Goal: Navigation & Orientation: Find specific page/section

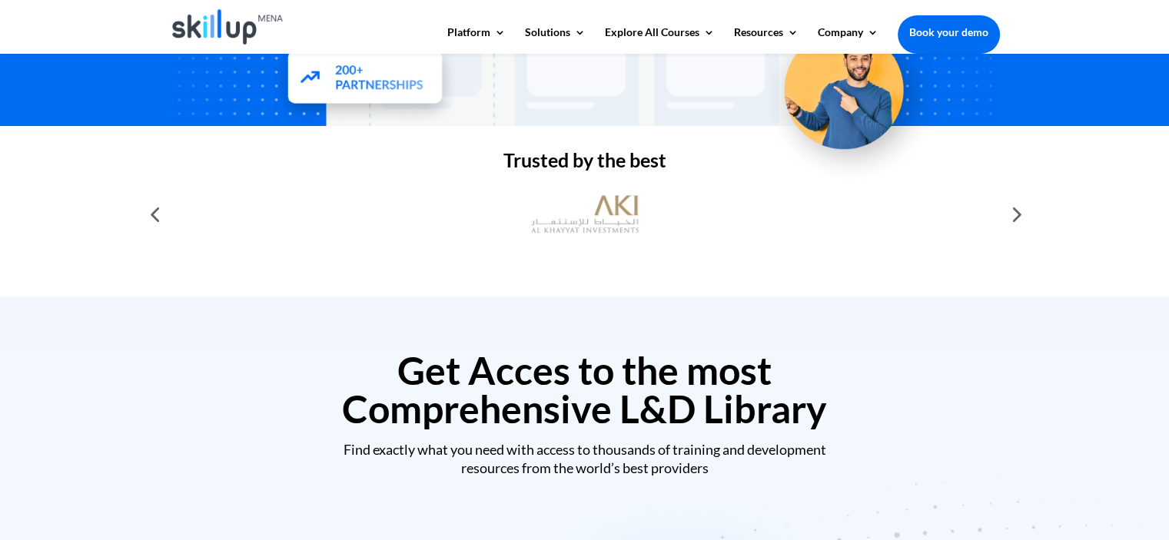
scroll to position [538, 0]
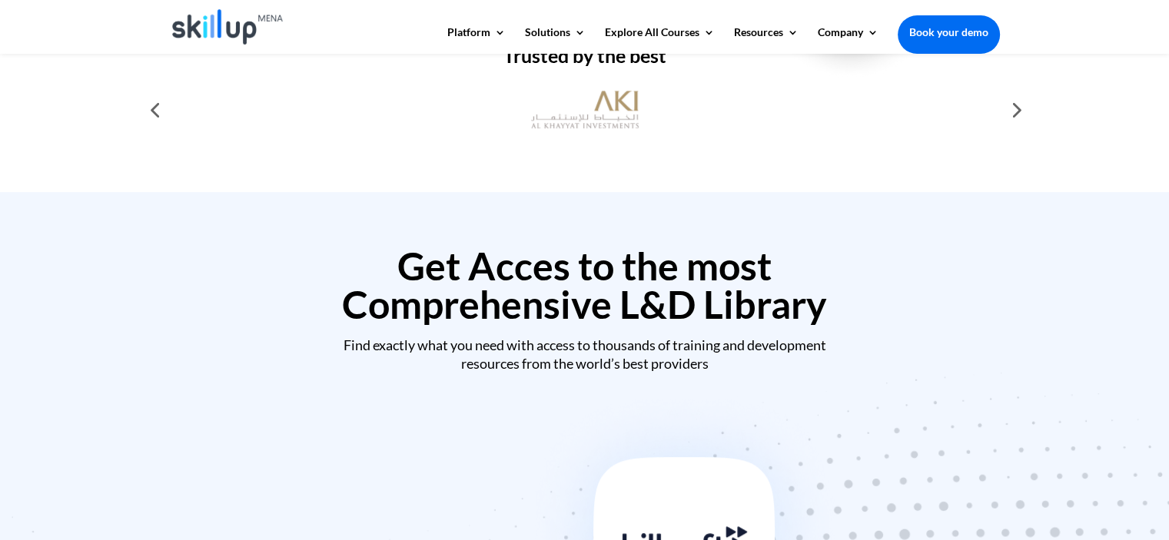
click at [1016, 110] on div at bounding box center [1015, 110] width 31 height 31
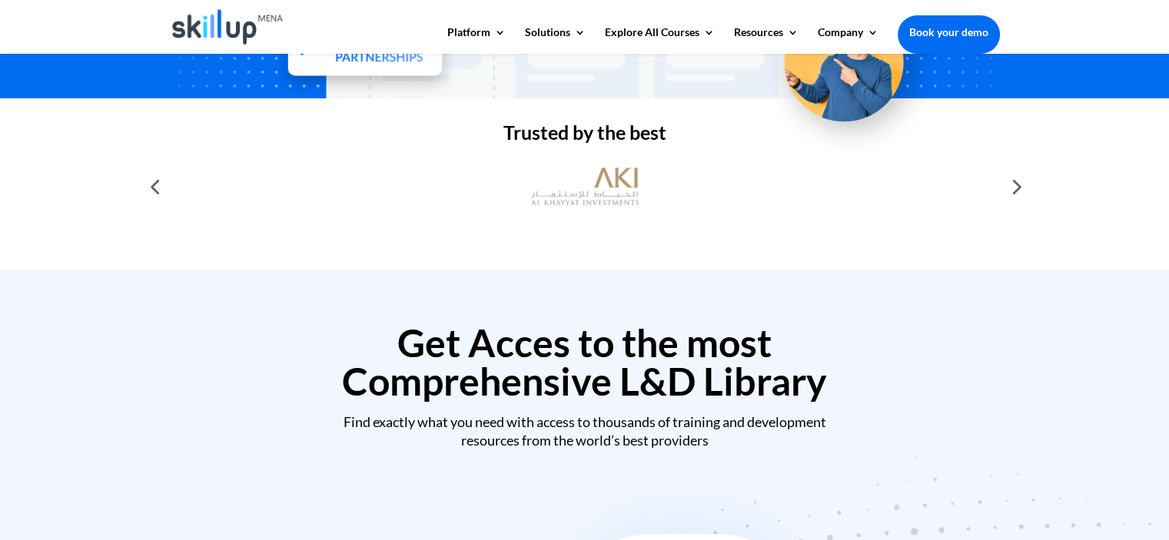
scroll to position [461, 0]
click at [1022, 188] on div at bounding box center [1015, 186] width 31 height 31
click at [1012, 186] on div at bounding box center [1015, 186] width 31 height 31
click at [155, 184] on div at bounding box center [154, 186] width 31 height 31
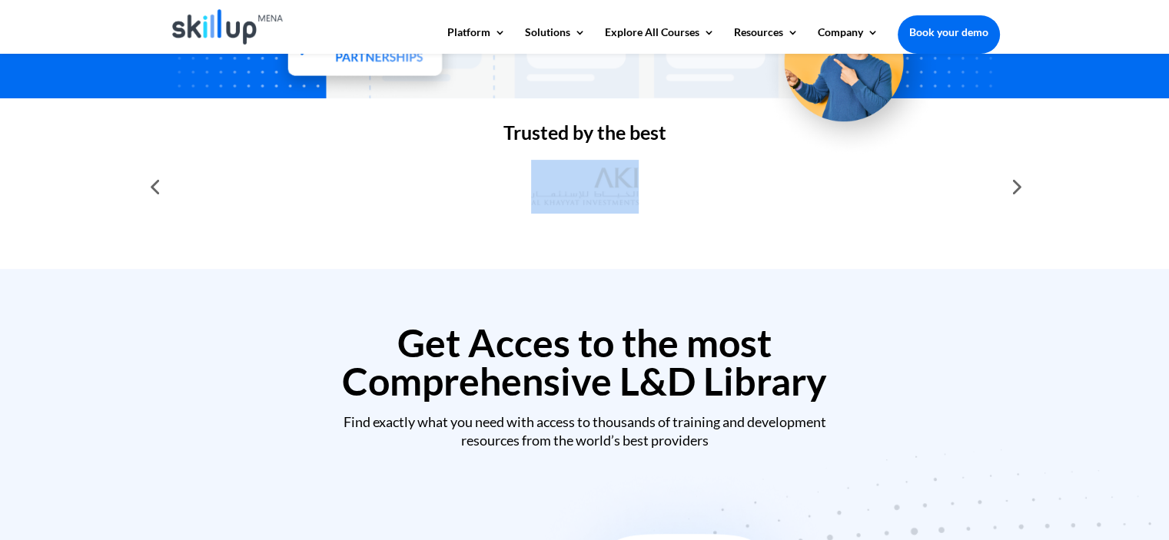
click at [155, 184] on div at bounding box center [154, 186] width 31 height 31
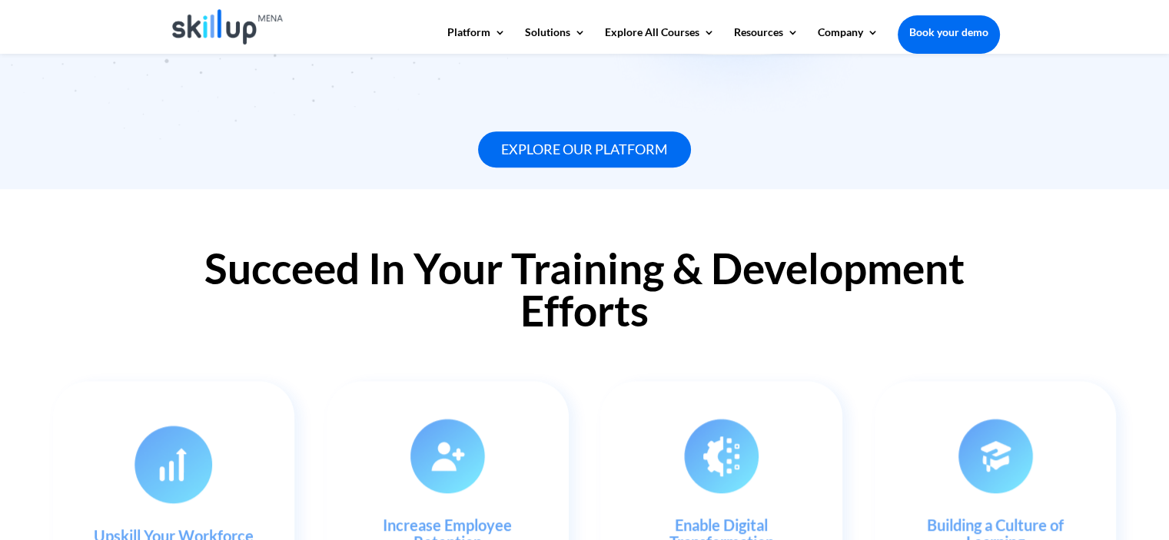
scroll to position [1537, 0]
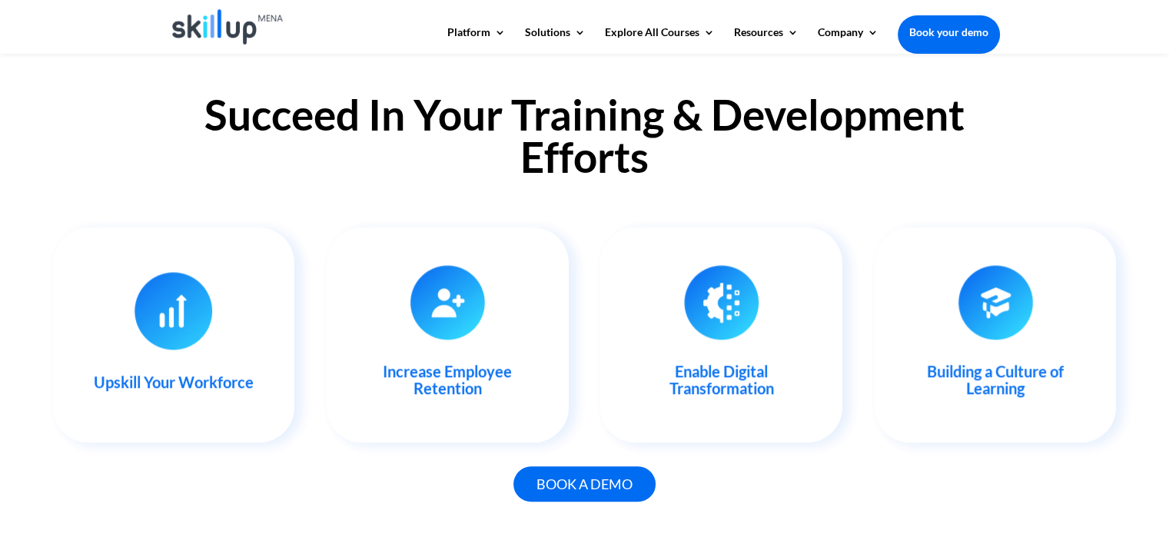
click at [449, 172] on h2 "Succeed In Your Training & Development Efforts" at bounding box center [585, 140] width 830 height 92
click at [1104, 178] on div "Succeed In Your Training & Development Efforts Upskill Your Workforce With our …" at bounding box center [584, 307] width 1169 height 544
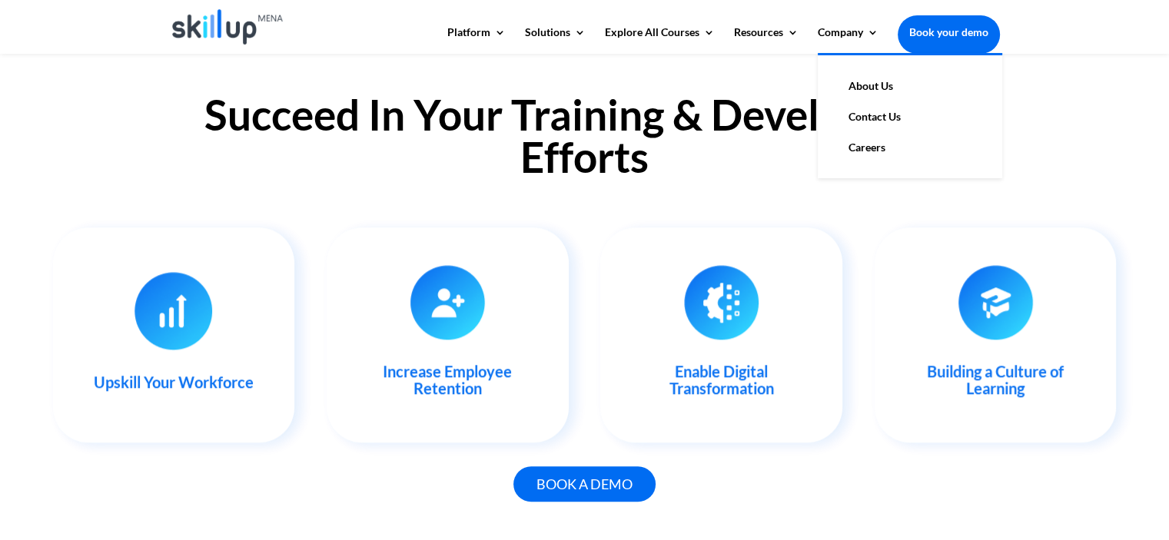
click at [866, 147] on link "Careers" at bounding box center [910, 147] width 154 height 31
